Goal: Information Seeking & Learning: Learn about a topic

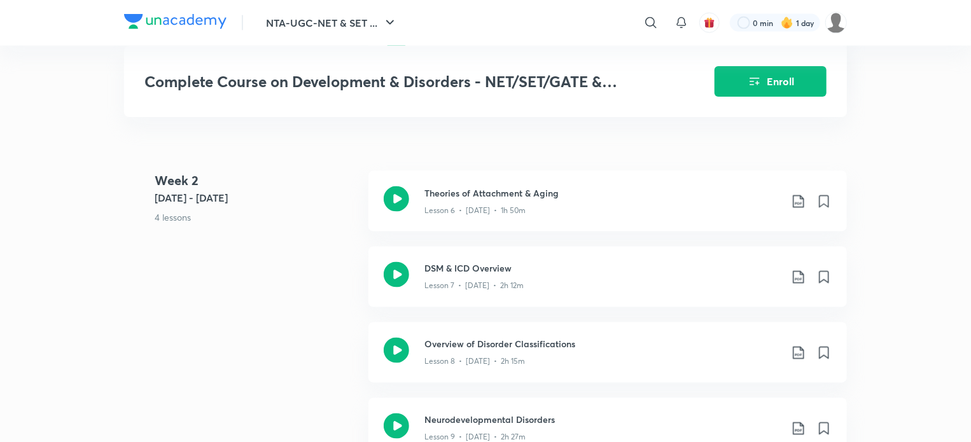
scroll to position [970, 0]
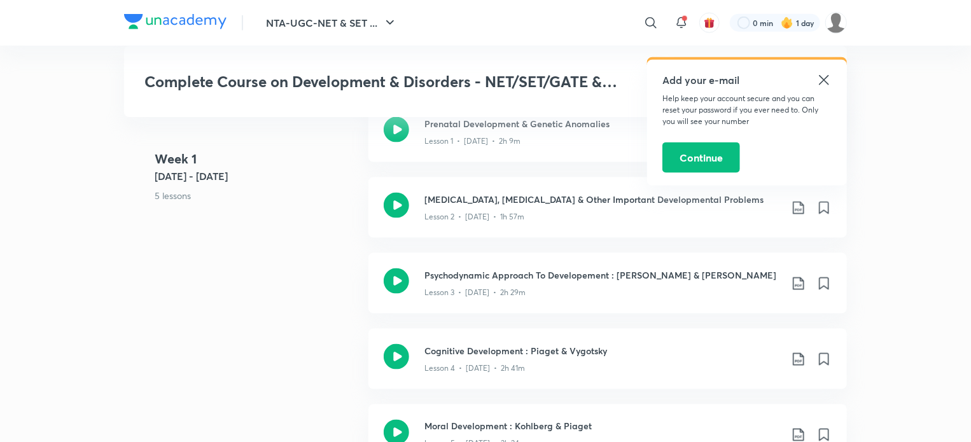
scroll to position [815, 0]
click at [822, 79] on icon at bounding box center [824, 80] width 10 height 10
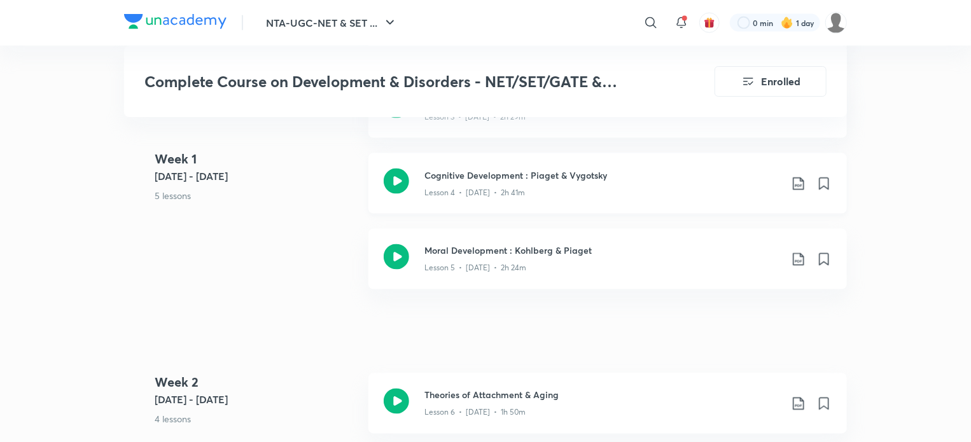
scroll to position [989, 0]
click at [402, 185] on icon at bounding box center [396, 183] width 25 height 25
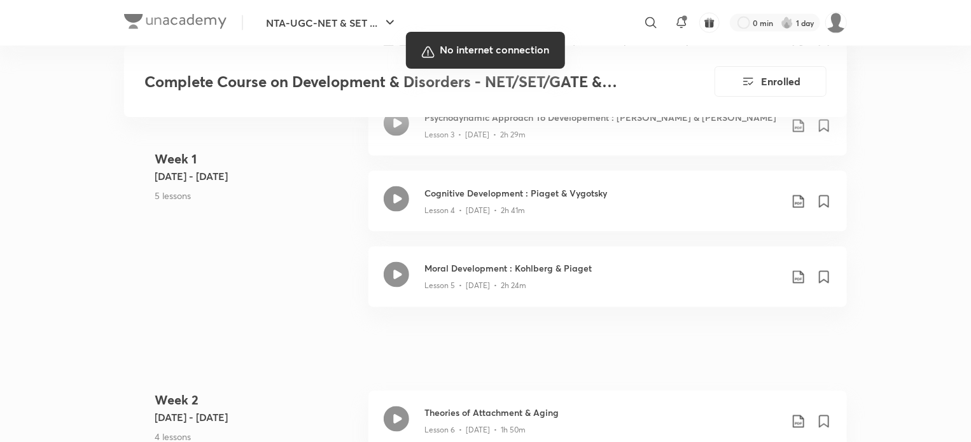
click at [88, 425] on div at bounding box center [485, 221] width 971 height 442
click at [584, 246] on div at bounding box center [485, 221] width 971 height 442
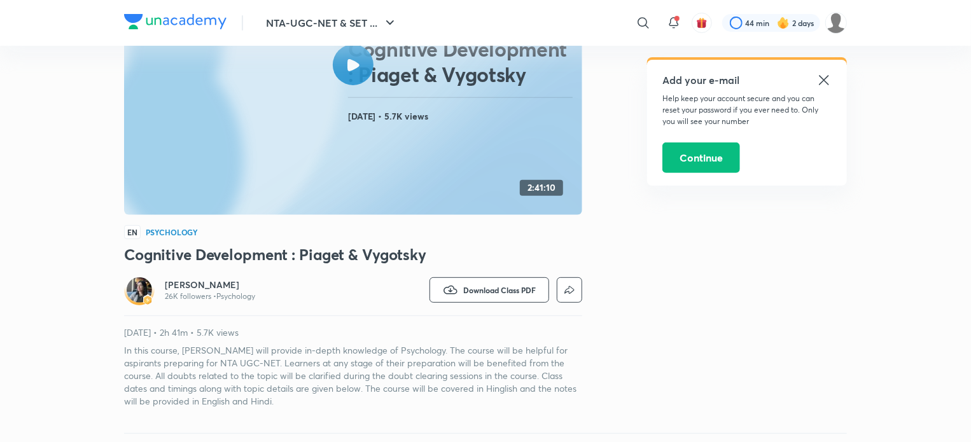
scroll to position [176, 0]
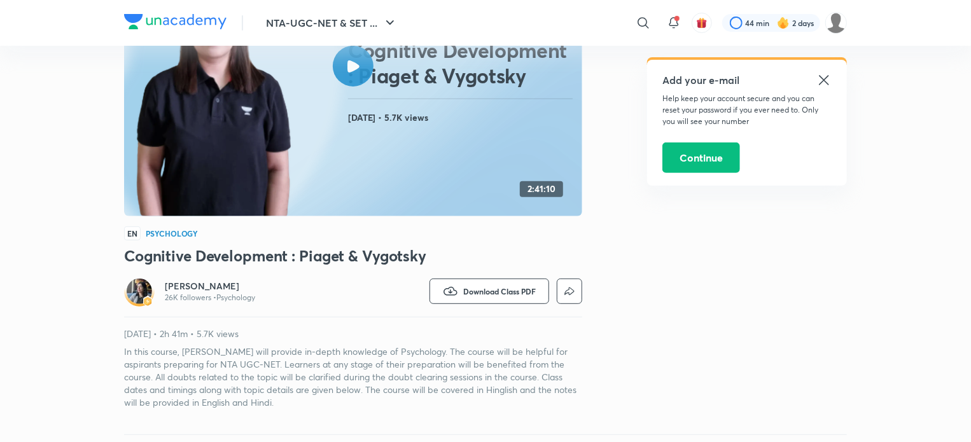
click at [360, 80] on div at bounding box center [353, 66] width 41 height 41
click at [357, 63] on icon at bounding box center [354, 66] width 12 height 12
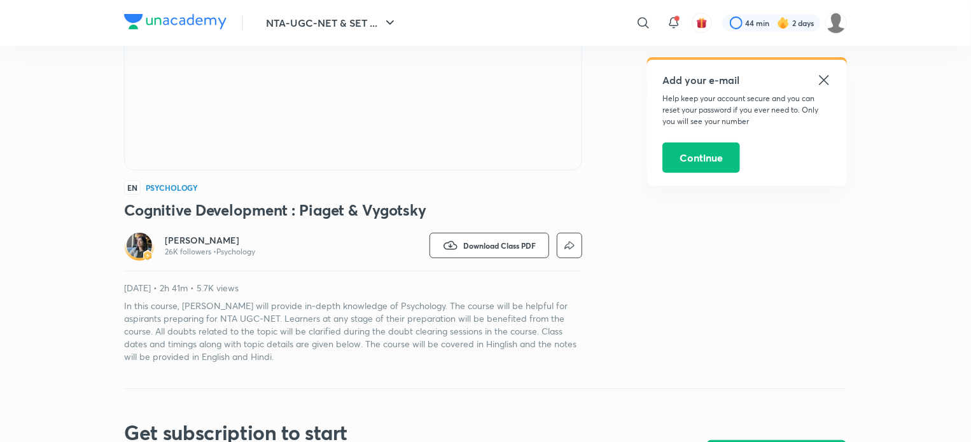
scroll to position [218, 0]
